Goal: Use online tool/utility: Utilize a website feature to perform a specific function

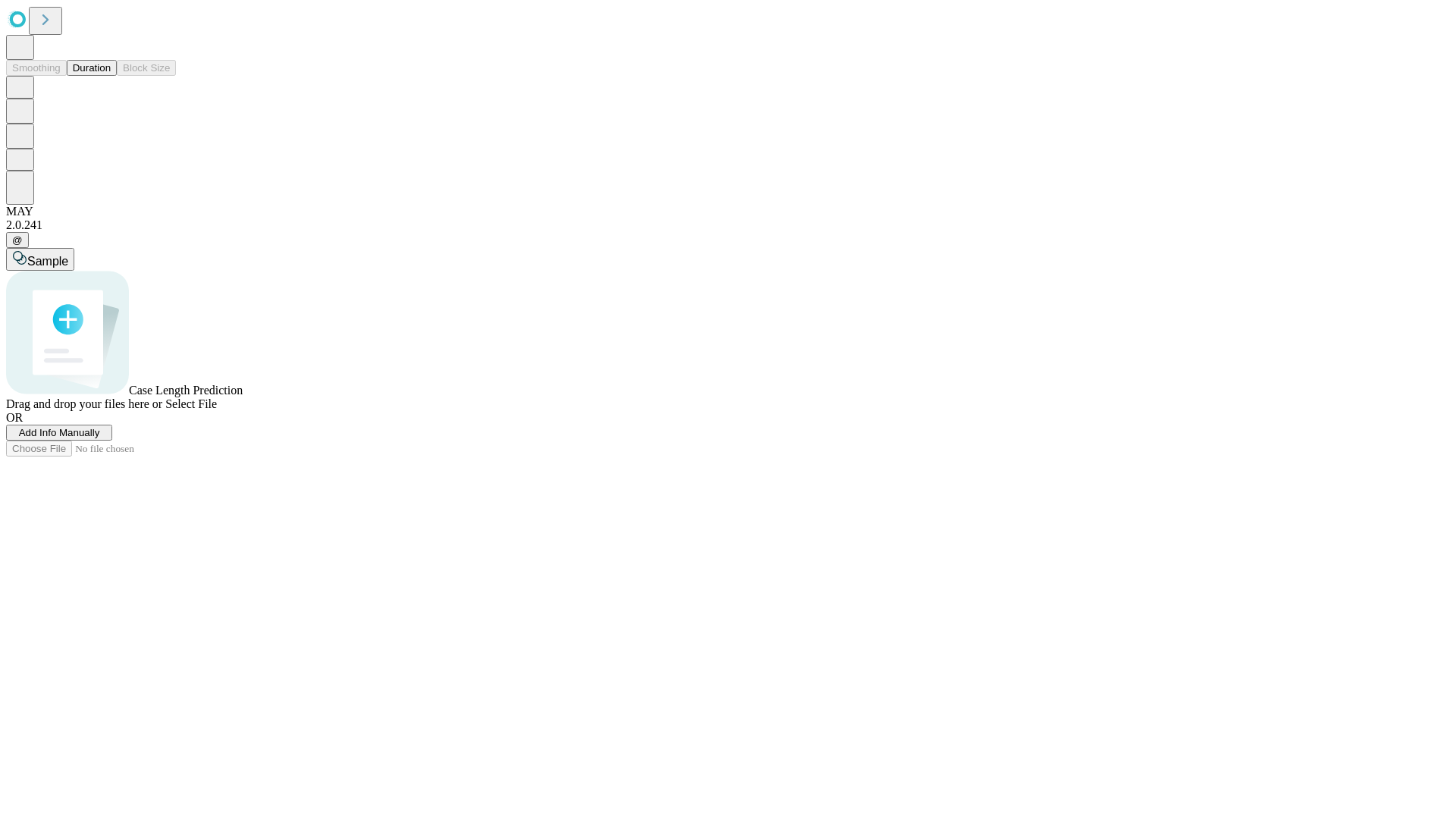
click at [111, 76] on button "Duration" at bounding box center [92, 68] width 51 height 16
click at [100, 438] on span "Add Info Manually" at bounding box center [60, 432] width 82 height 12
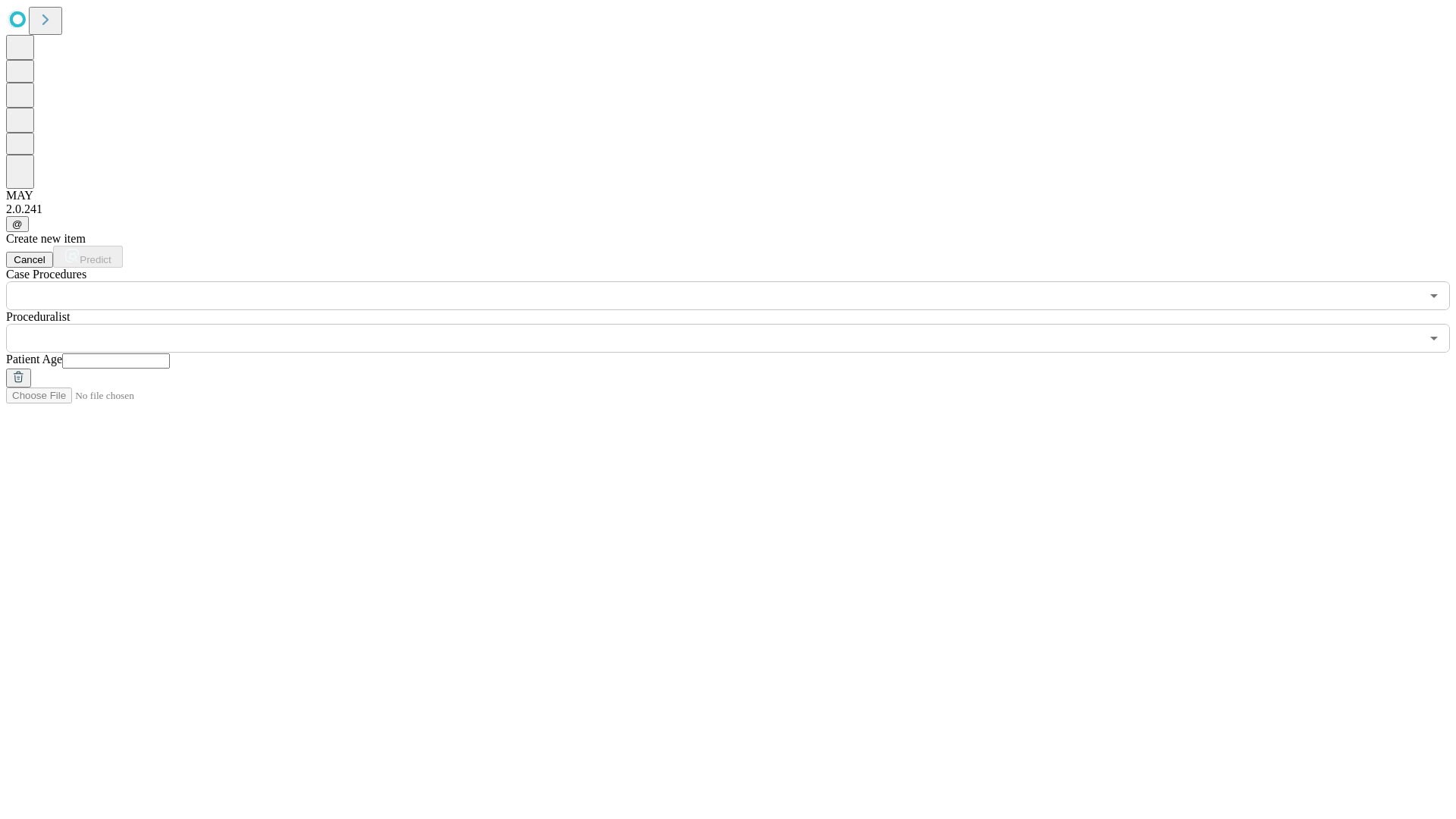
click at [170, 354] on input "text" at bounding box center [116, 361] width 108 height 16
type input "**"
click at [739, 324] on input "text" at bounding box center [712, 338] width 1414 height 29
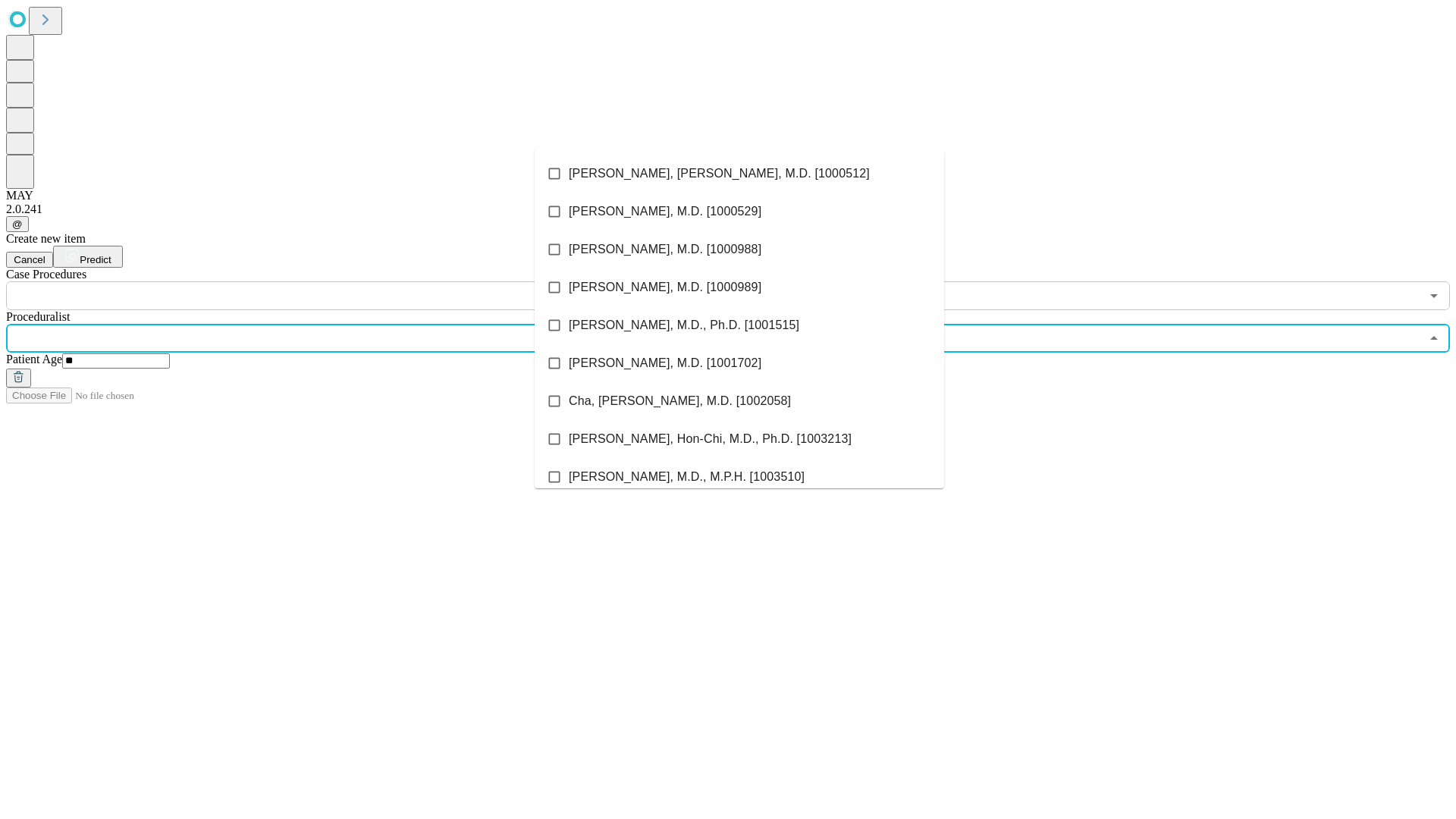
click at [740, 174] on li "[PERSON_NAME], [PERSON_NAME], M.D. [1000512]" at bounding box center [739, 173] width 409 height 38
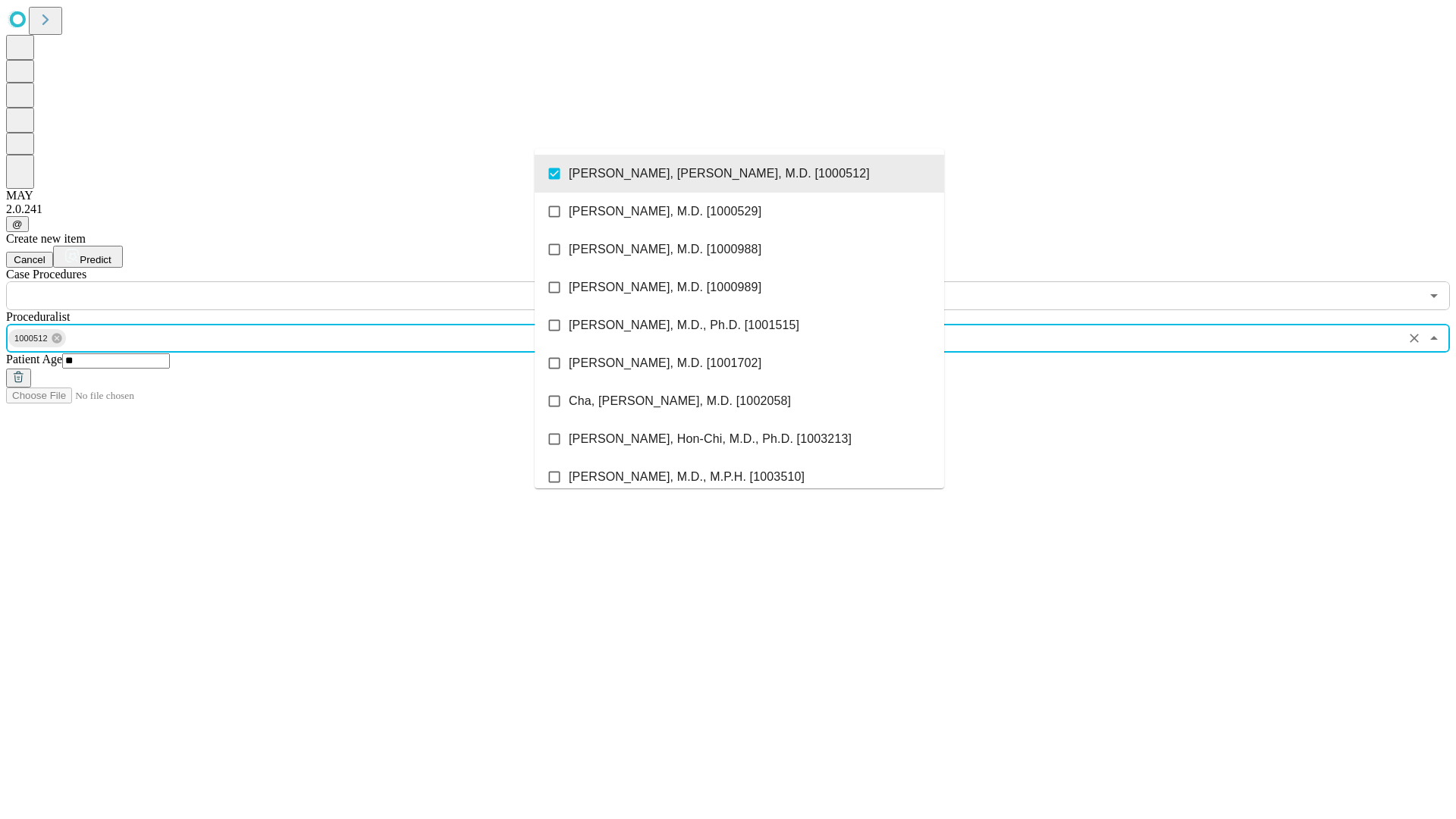
click at [319, 282] on input "text" at bounding box center [712, 296] width 1414 height 29
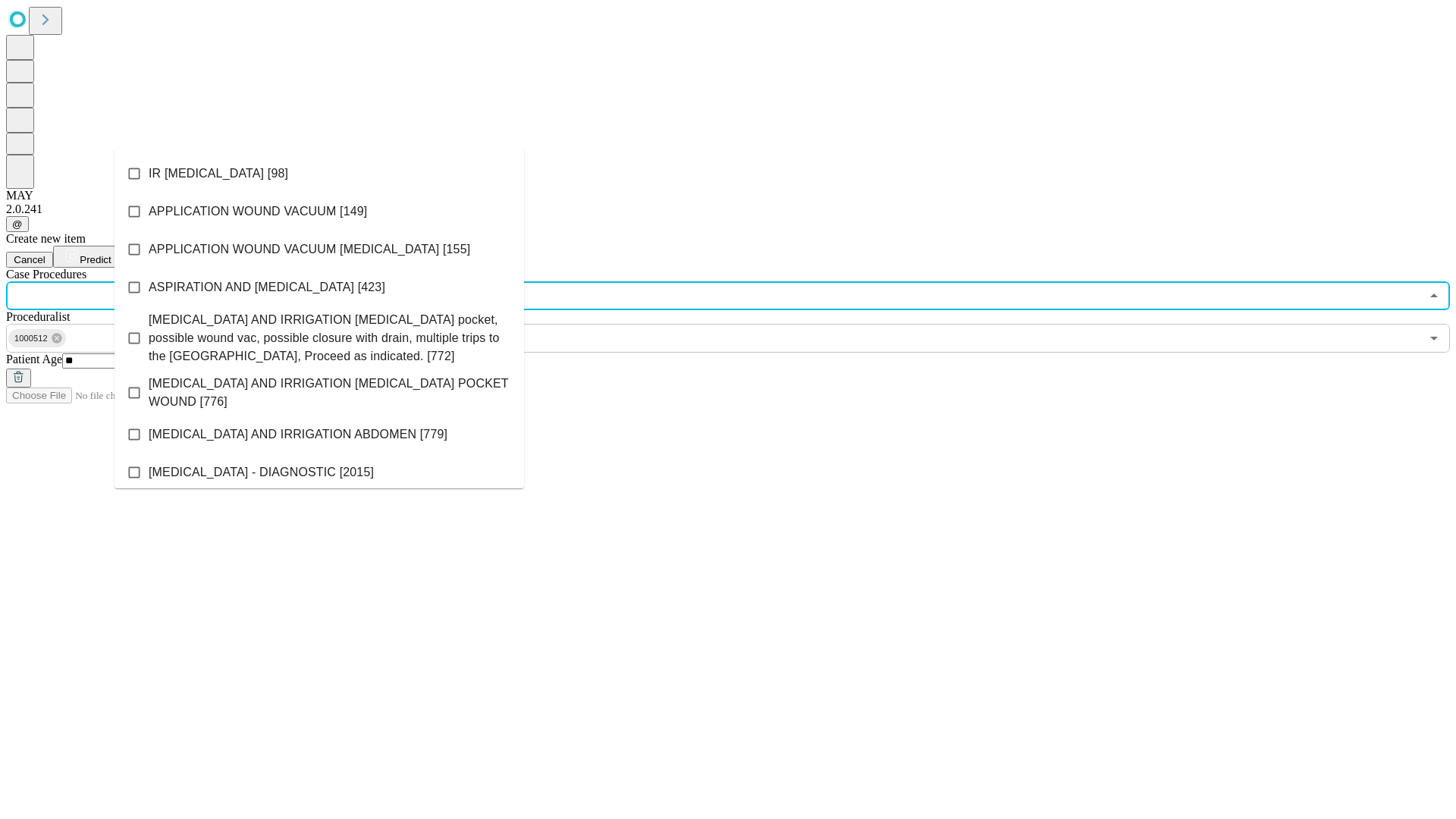
click at [320, 174] on li "IR [MEDICAL_DATA] [98]" at bounding box center [319, 173] width 409 height 38
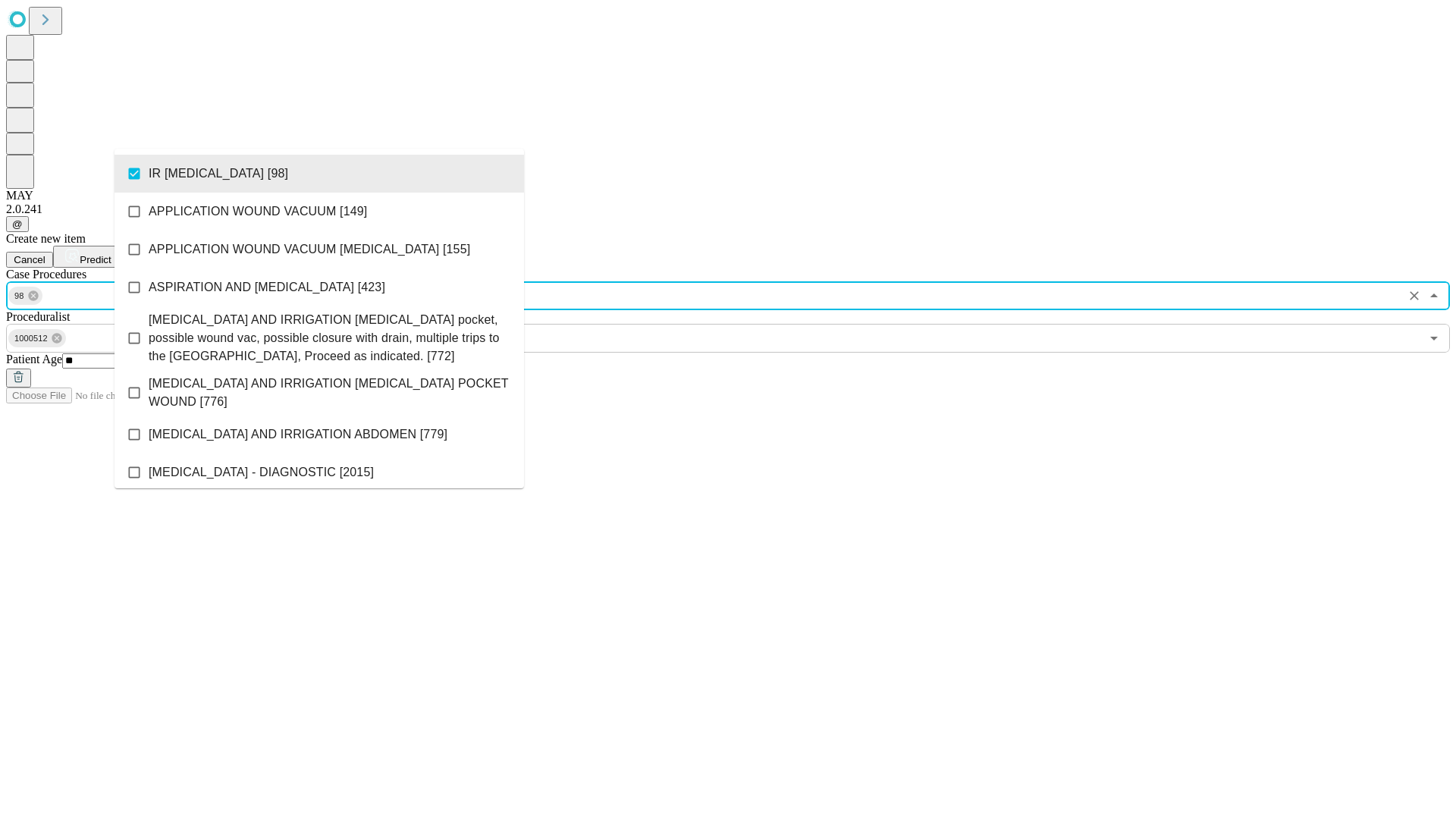
click at [111, 254] on span "Predict" at bounding box center [95, 259] width 31 height 12
